Goal: Task Accomplishment & Management: Manage account settings

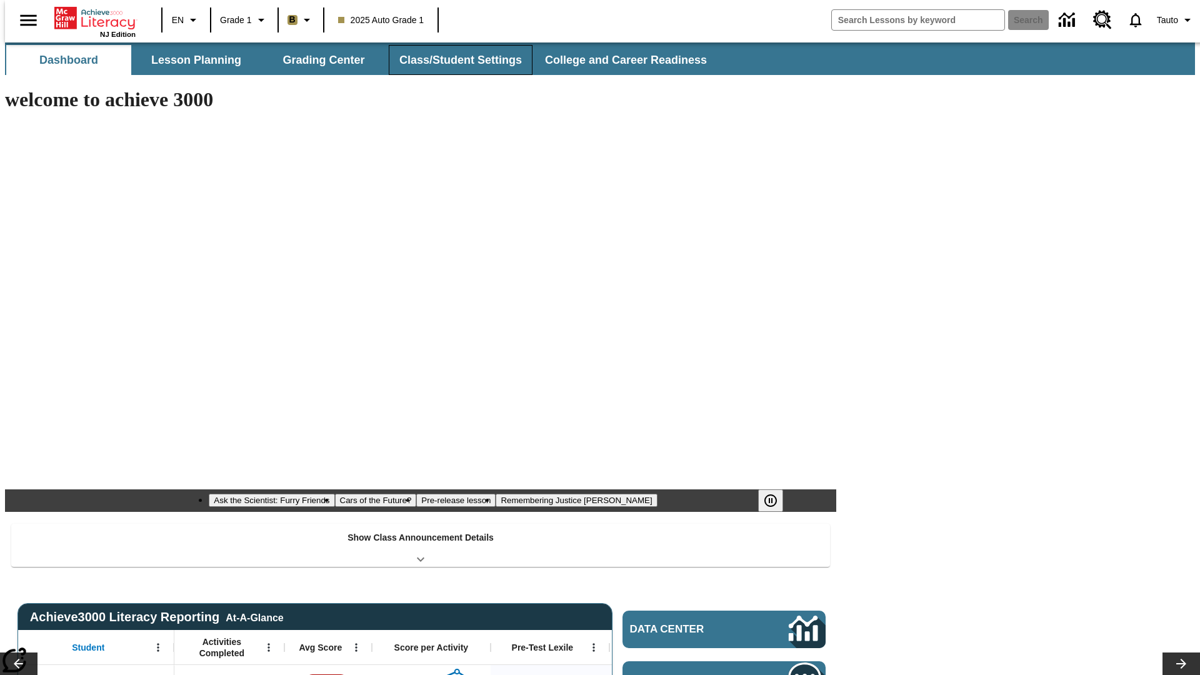
click at [454, 60] on button "Class/Student Settings" at bounding box center [461, 60] width 144 height 30
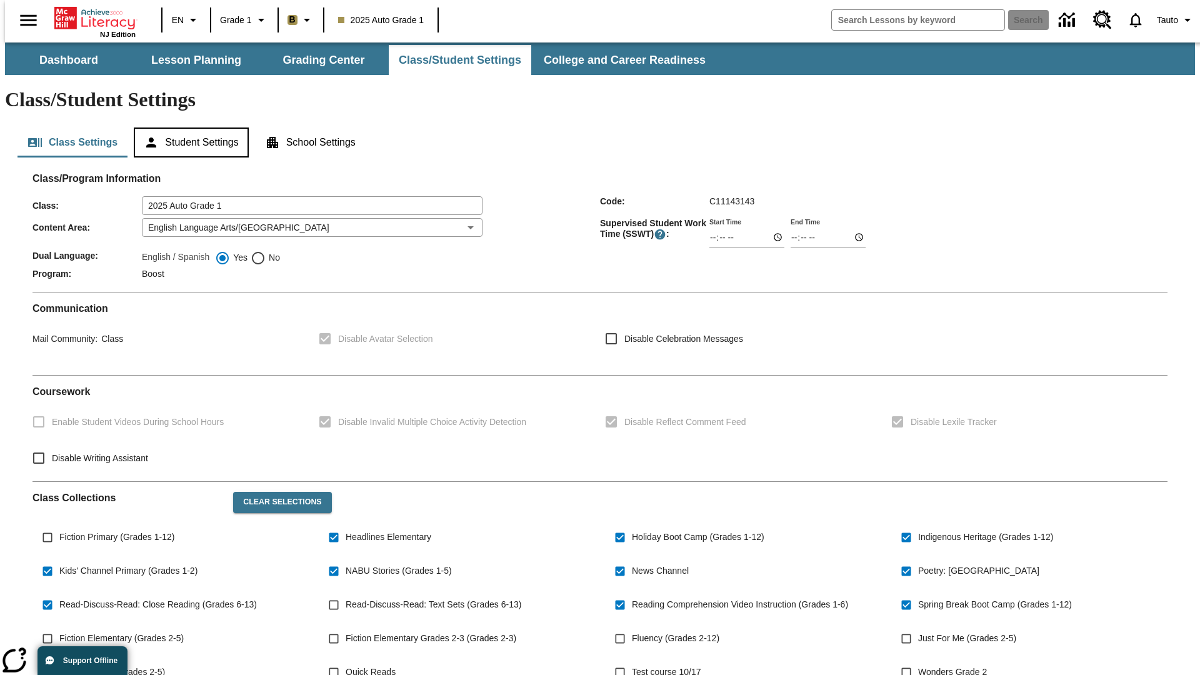
click at [188, 128] on button "Student Settings" at bounding box center [191, 143] width 114 height 30
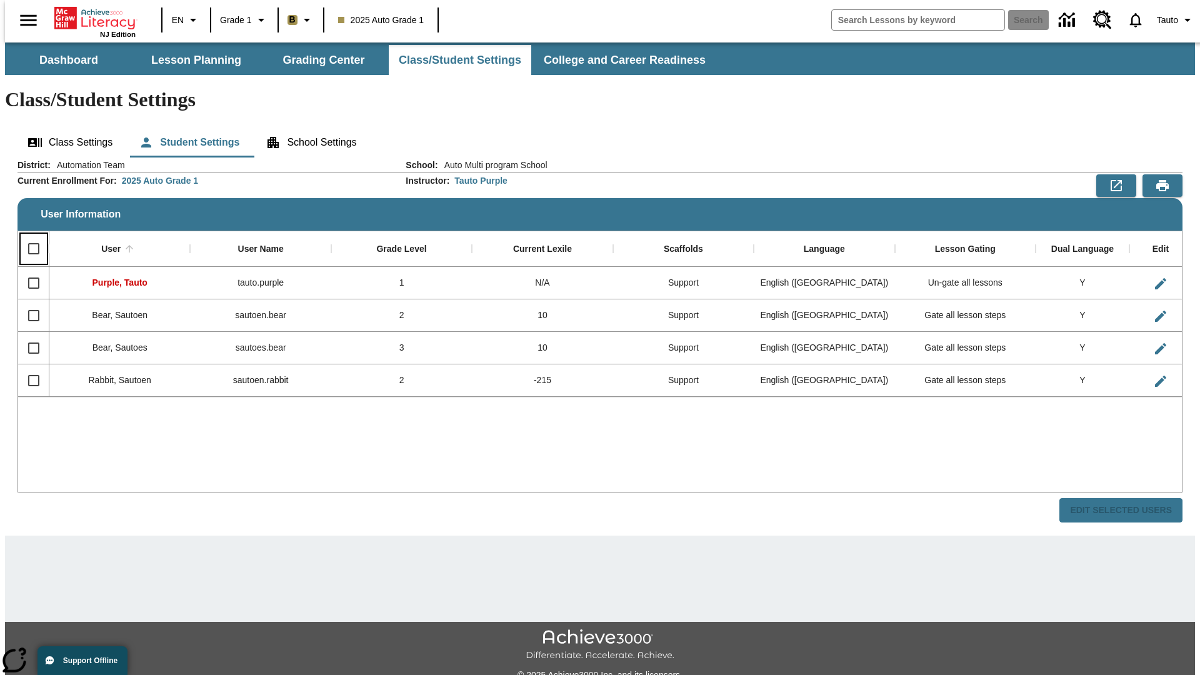
click at [28, 236] on input "Select all rows" at bounding box center [34, 249] width 26 height 26
checkbox input "true"
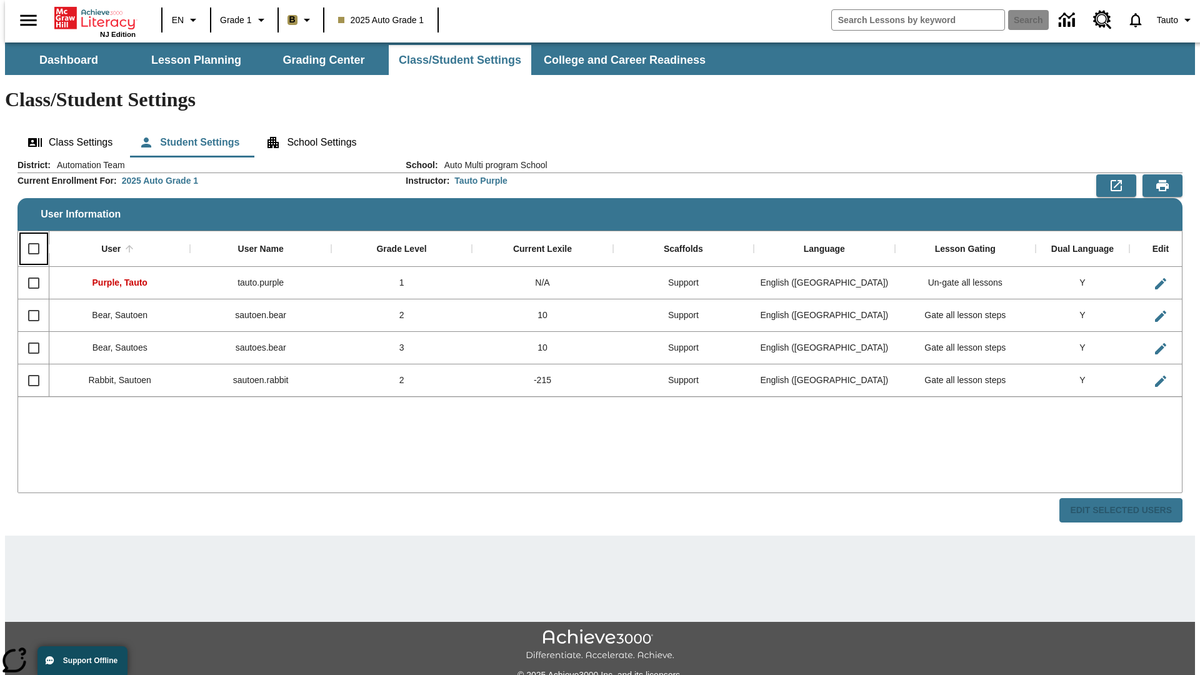
checkbox input "true"
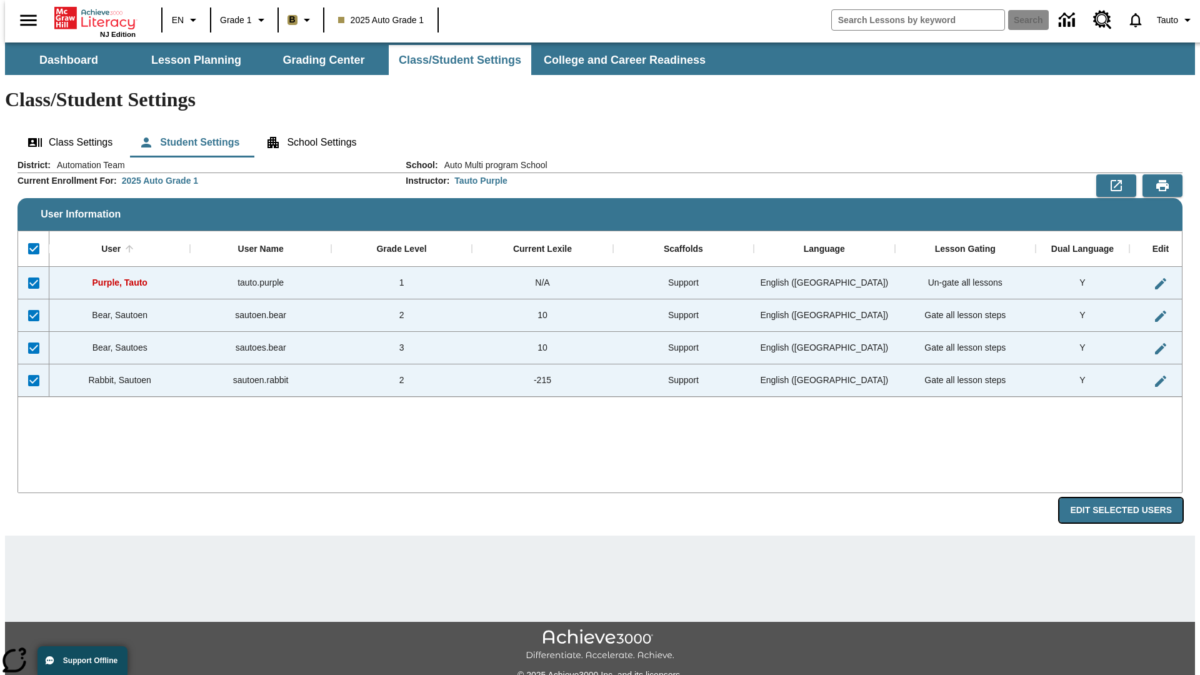
click at [1131, 498] on button "Edit Selected Users" at bounding box center [1121, 510] width 123 height 24
